Goal: Transaction & Acquisition: Book appointment/travel/reservation

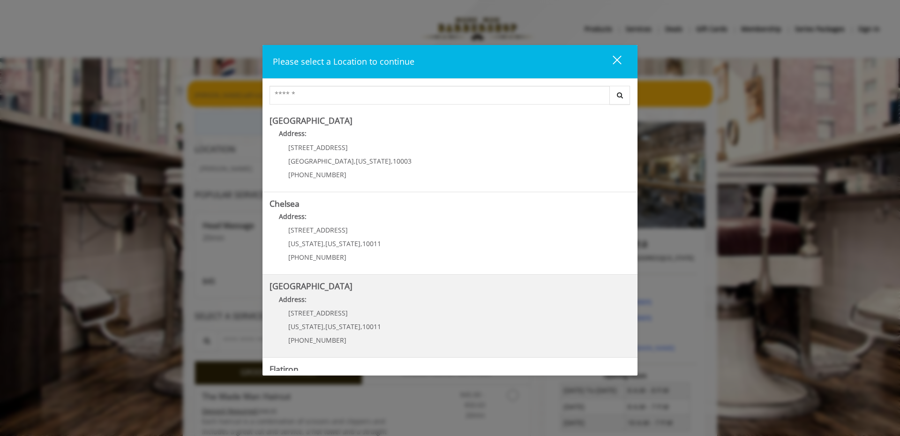
scroll to position [152, 0]
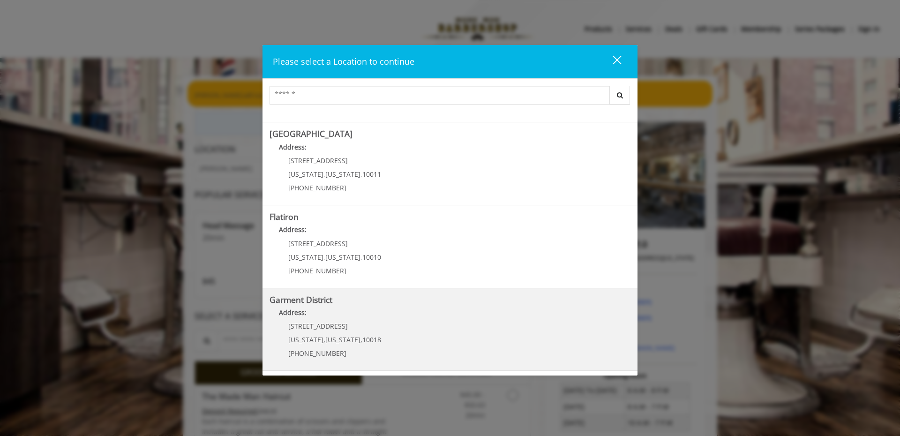
click at [331, 326] on span "1400 Broadway" at bounding box center [318, 326] width 60 height 9
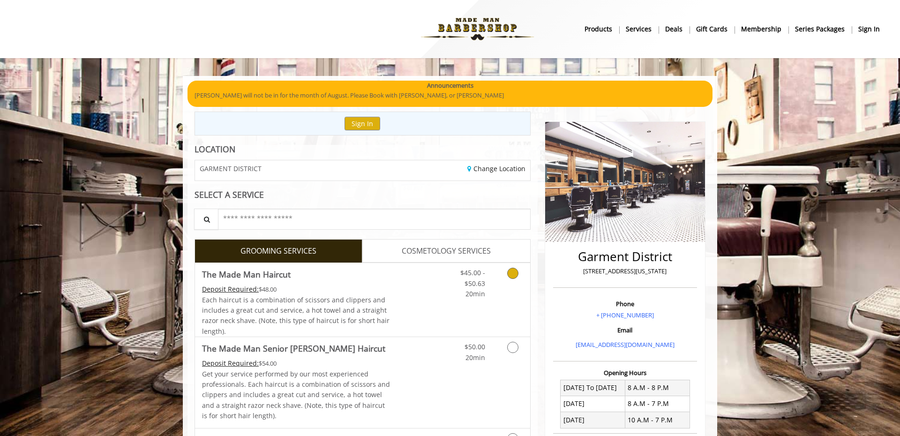
click at [453, 333] on div "$45.00 - $50.63 20min" at bounding box center [488, 300] width 84 height 74
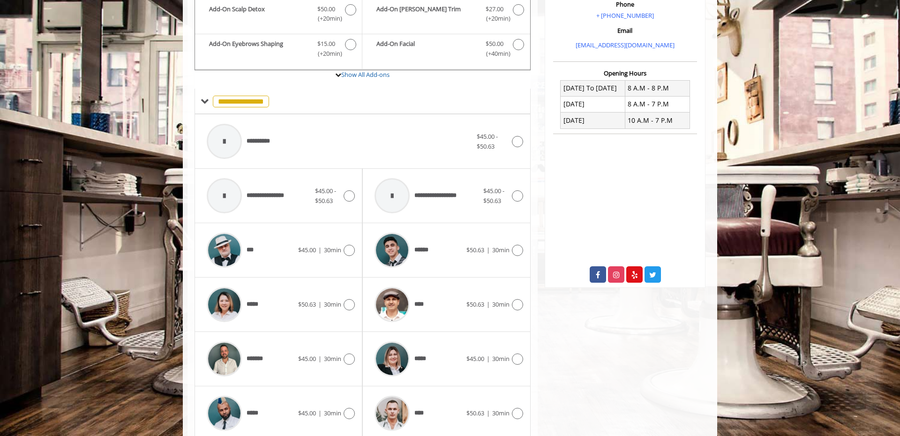
scroll to position [392, 0]
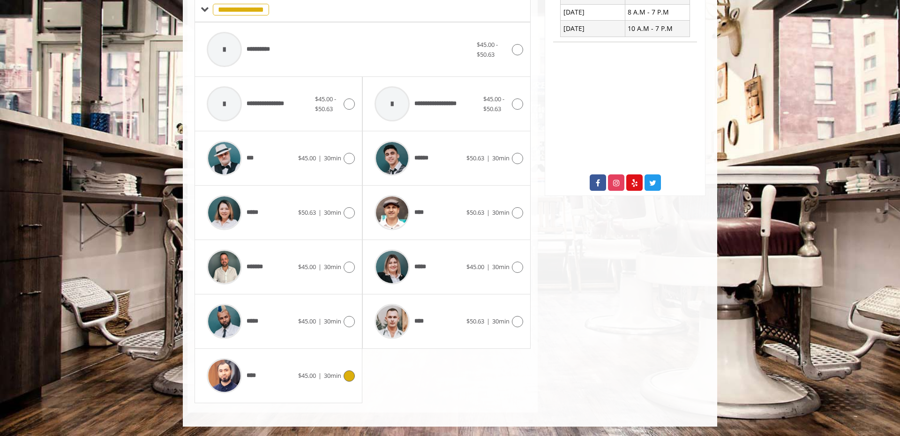
drag, startPoint x: 348, startPoint y: 374, endPoint x: 353, endPoint y: 367, distance: 8.7
click at [348, 374] on icon at bounding box center [349, 375] width 11 height 11
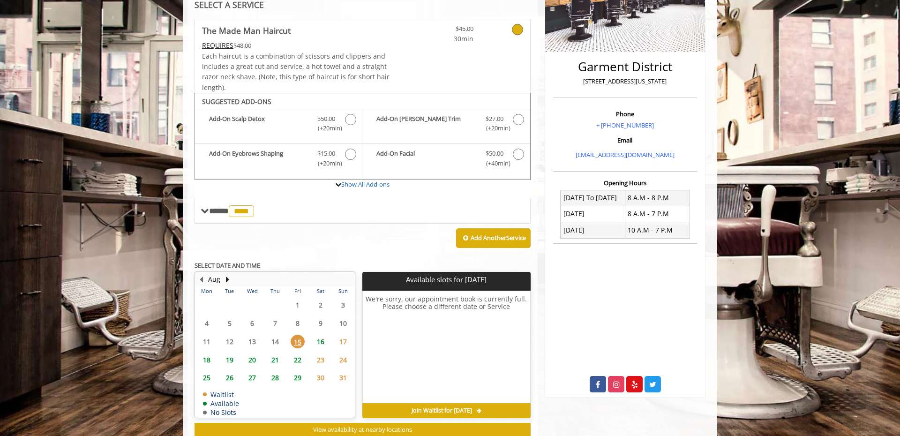
scroll to position [218, 0]
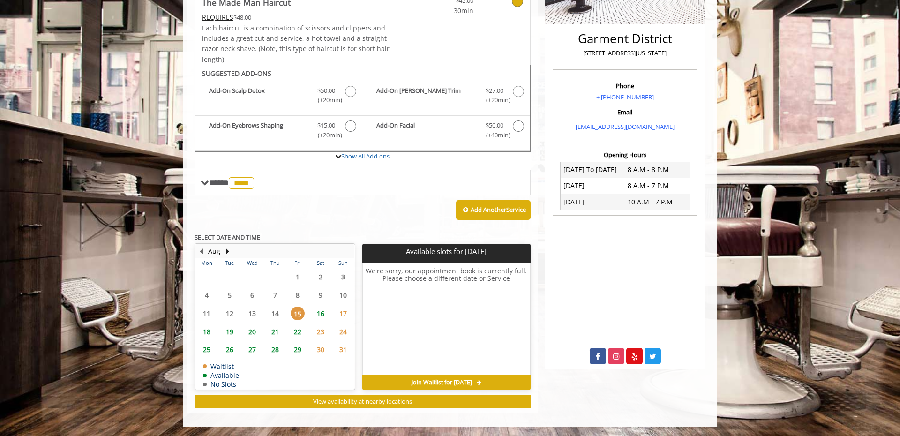
click at [299, 331] on span "22" at bounding box center [298, 332] width 14 height 14
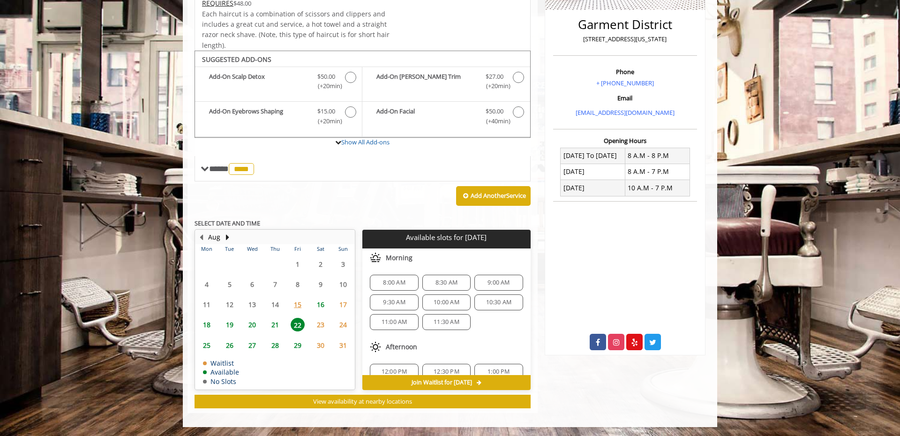
click at [301, 307] on span "15" at bounding box center [298, 305] width 14 height 14
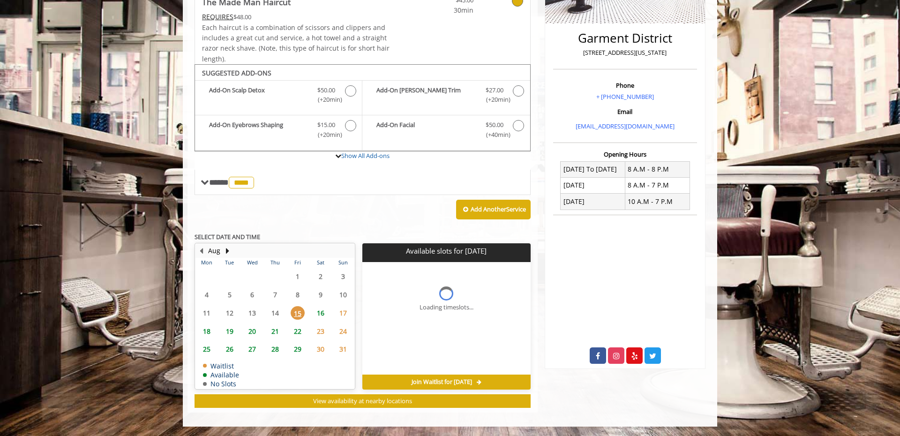
scroll to position [218, 0]
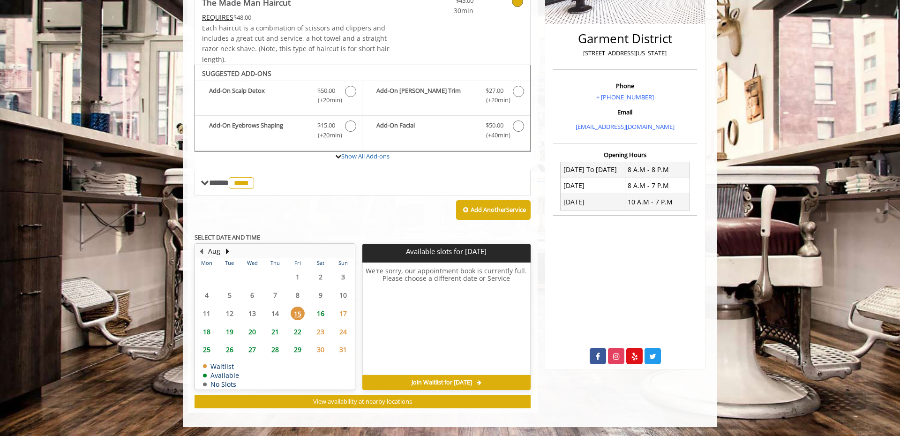
click at [315, 310] on span "16" at bounding box center [321, 314] width 14 height 14
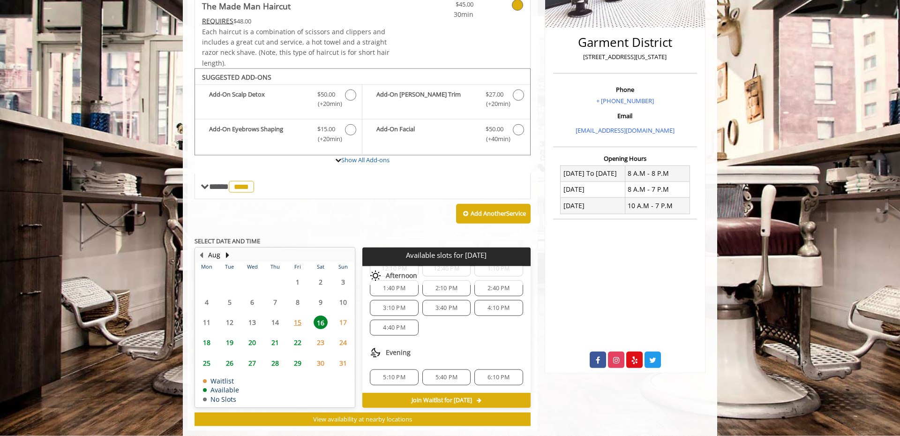
scroll to position [208, 0]
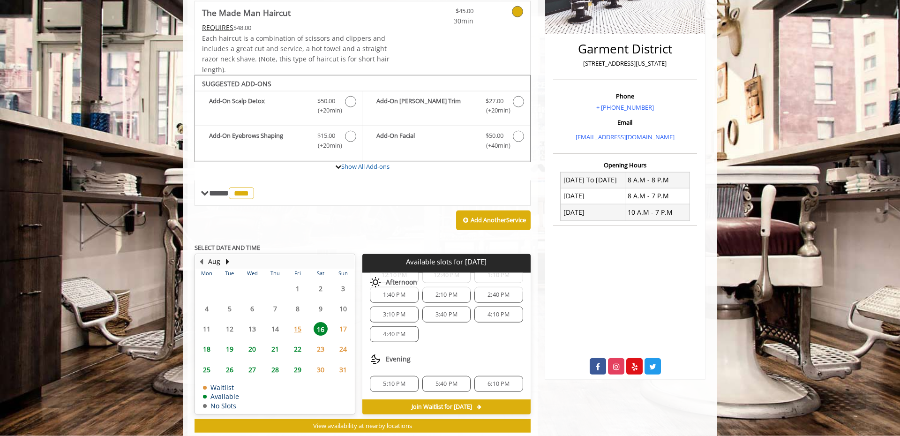
click at [345, 327] on span "17" at bounding box center [343, 329] width 14 height 14
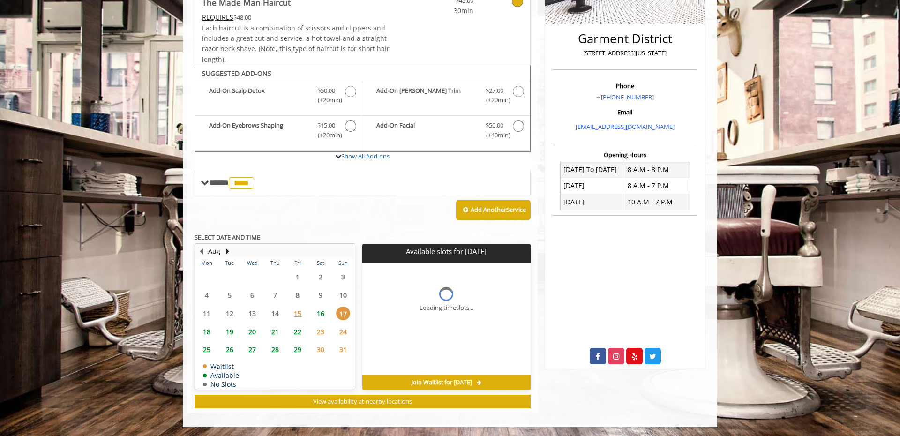
scroll to position [0, 0]
click at [207, 333] on span "18" at bounding box center [207, 332] width 14 height 14
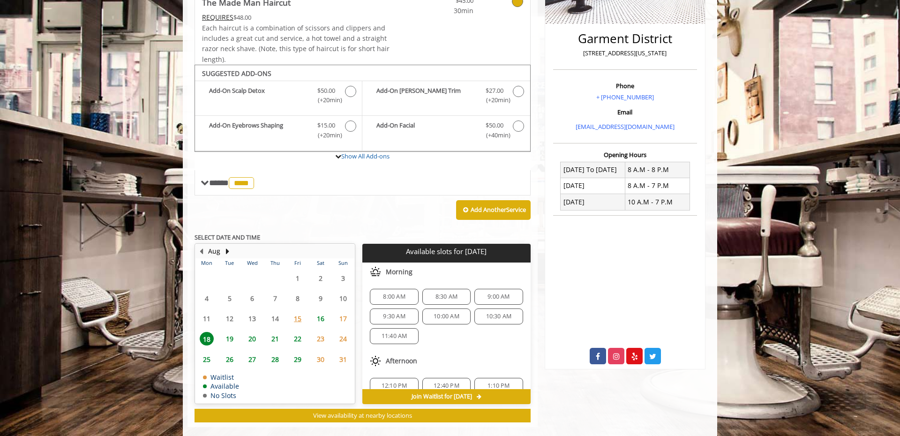
scroll to position [232, 0]
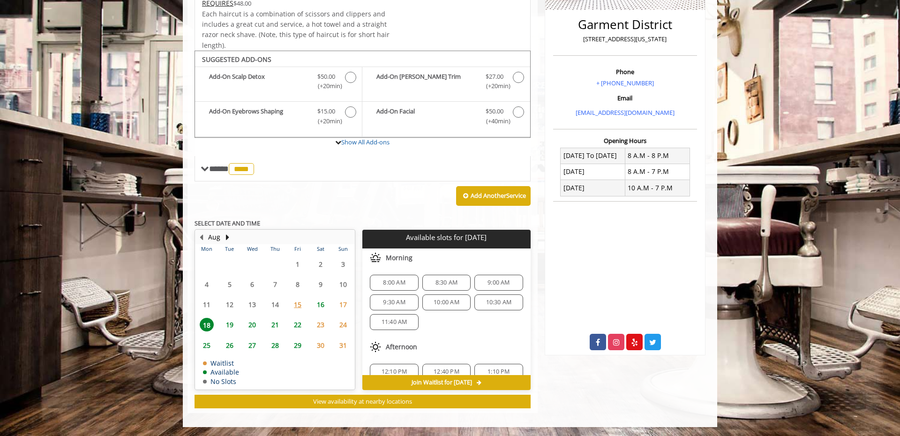
click at [322, 326] on span "23" at bounding box center [321, 325] width 14 height 14
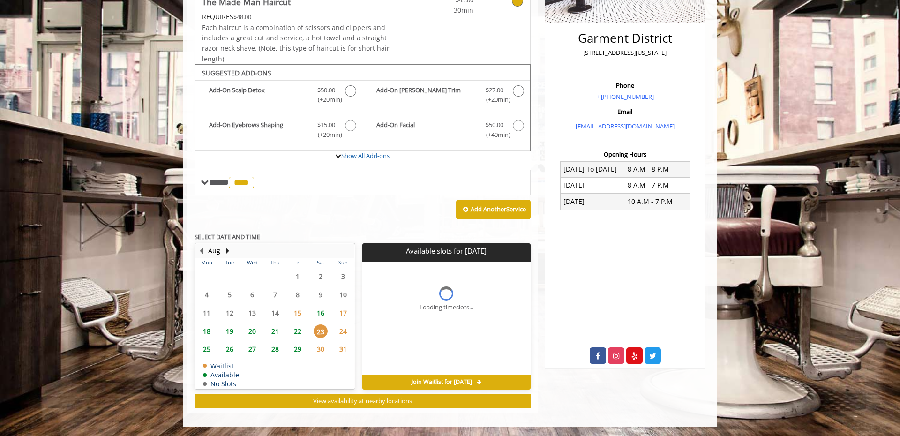
scroll to position [218, 0]
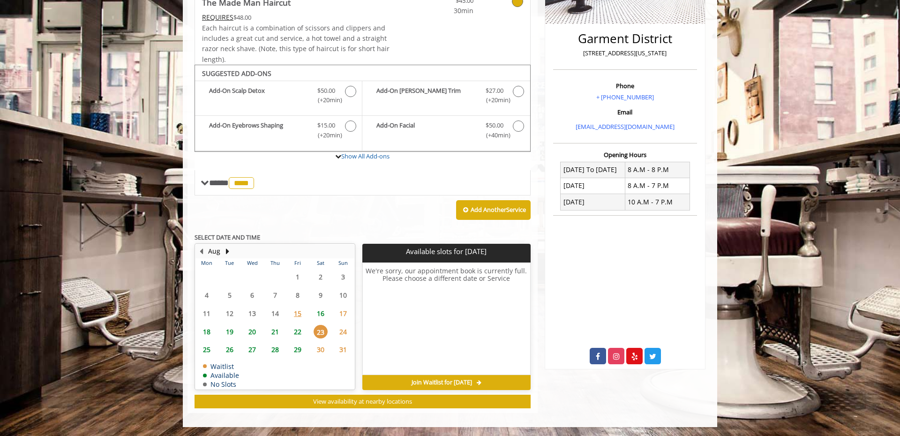
click at [296, 313] on span "15" at bounding box center [298, 314] width 14 height 14
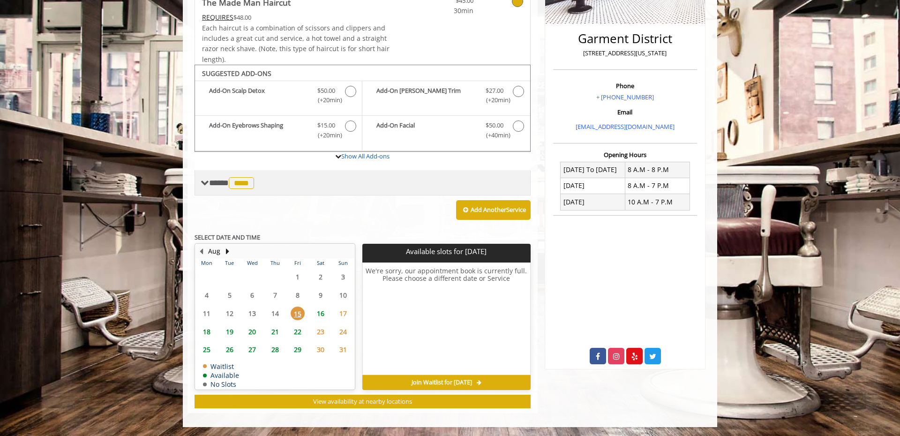
click at [212, 187] on span "**** **** ********" at bounding box center [232, 183] width 47 height 8
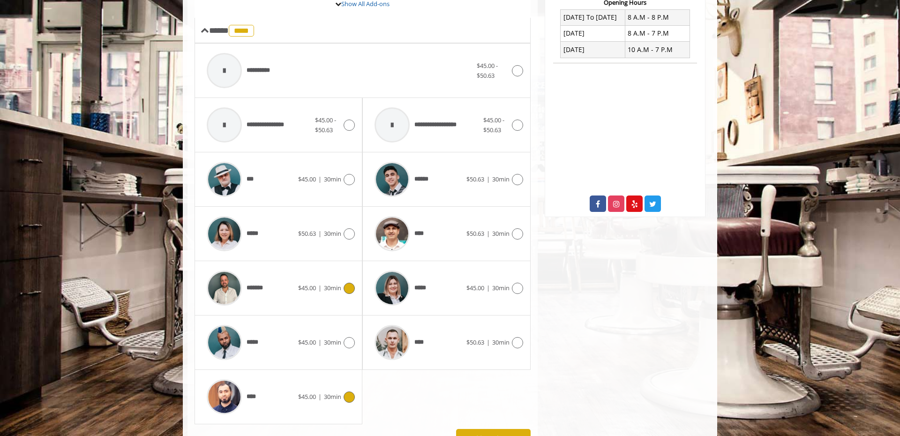
scroll to position [371, 0]
click at [298, 282] on div "*******" at bounding box center [250, 287] width 96 height 45
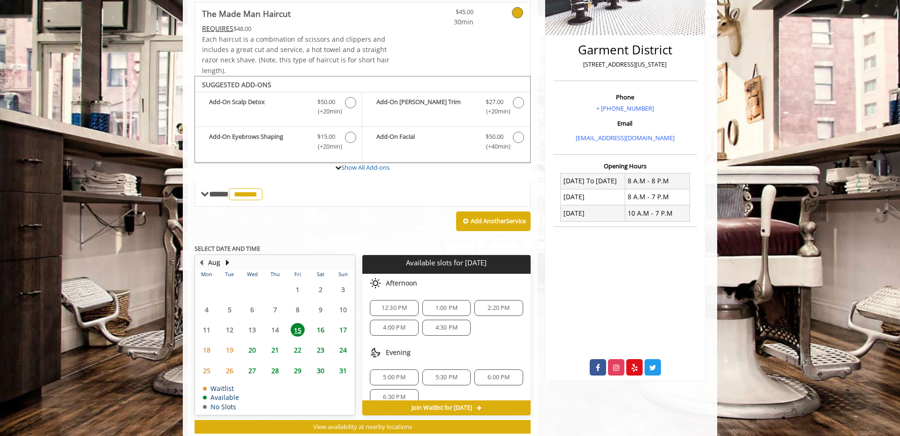
scroll to position [232, 0]
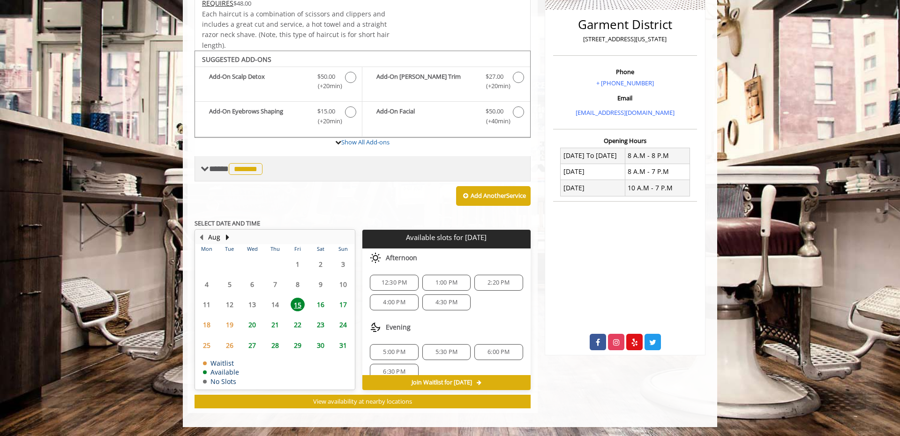
click at [220, 168] on span "**** ******* ********" at bounding box center [237, 169] width 56 height 8
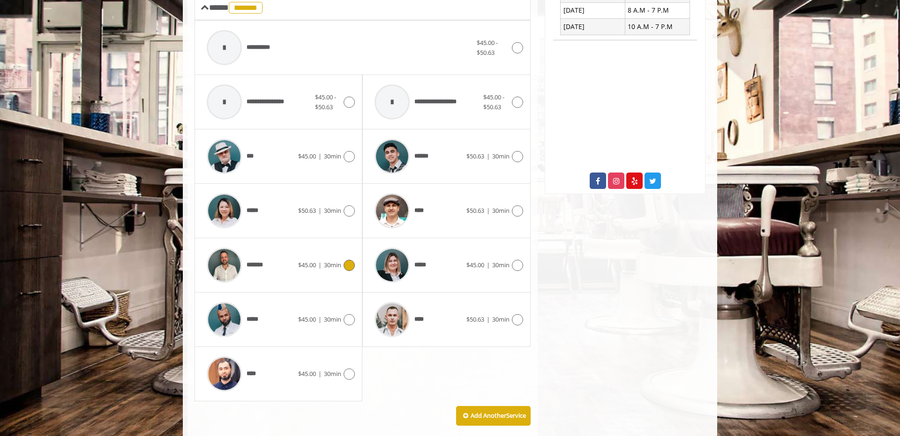
scroll to position [412, 0]
